Goal: Submit feedback/report problem: Submit feedback/report problem

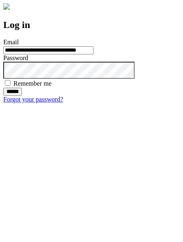
type input "**********"
click at [22, 96] on input "******" at bounding box center [12, 92] width 19 height 8
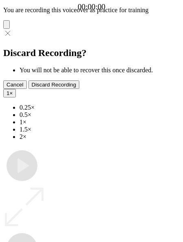
type input "**********"
